Goal: Navigation & Orientation: Find specific page/section

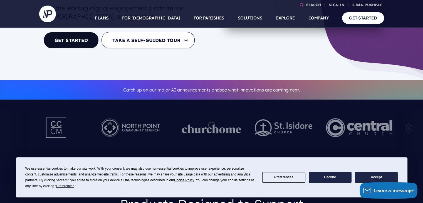
scroll to position [111, 0]
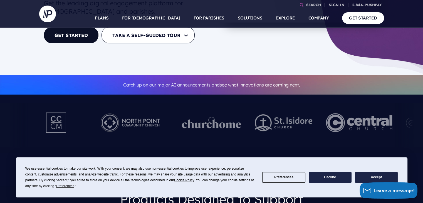
click at [362, 179] on button "Accept" at bounding box center [376, 177] width 43 height 11
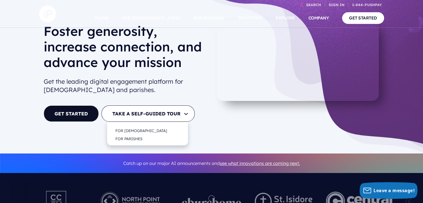
scroll to position [0, 0]
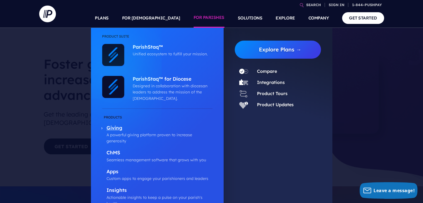
click at [116, 133] on p "A powerful giving platform proven to increase generosity" at bounding box center [160, 138] width 106 height 13
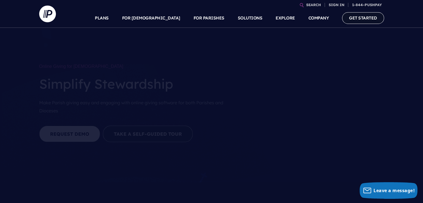
click at [359, 16] on link "GET STARTED" at bounding box center [363, 17] width 42 height 11
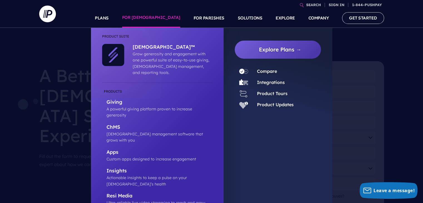
click at [165, 16] on link "FOR [DEMOGRAPHIC_DATA]" at bounding box center [151, 17] width 58 height 19
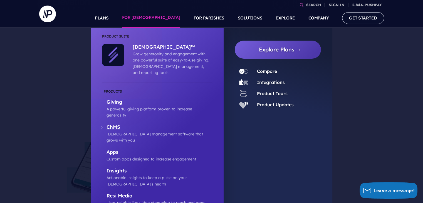
scroll to position [278, 0]
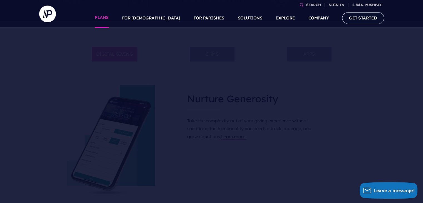
click at [109, 20] on link "PLANS" at bounding box center [102, 17] width 14 height 19
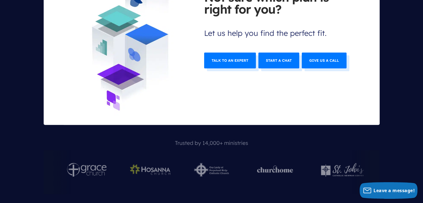
scroll to position [2309, 0]
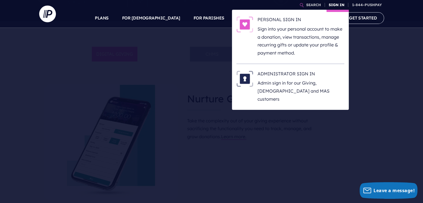
click at [334, 3] on link "SIGN IN" at bounding box center [337, 5] width 20 height 10
click at [247, 82] on img at bounding box center [244, 79] width 17 height 16
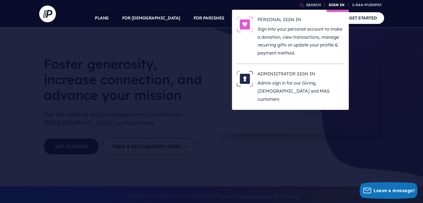
click at [334, 4] on link "SIGN IN" at bounding box center [337, 5] width 20 height 10
click at [266, 83] on p "Admin sign in for our Giving, [DEMOGRAPHIC_DATA] and MAS customers" at bounding box center [301, 91] width 87 height 24
